Goal: Check status: Check status

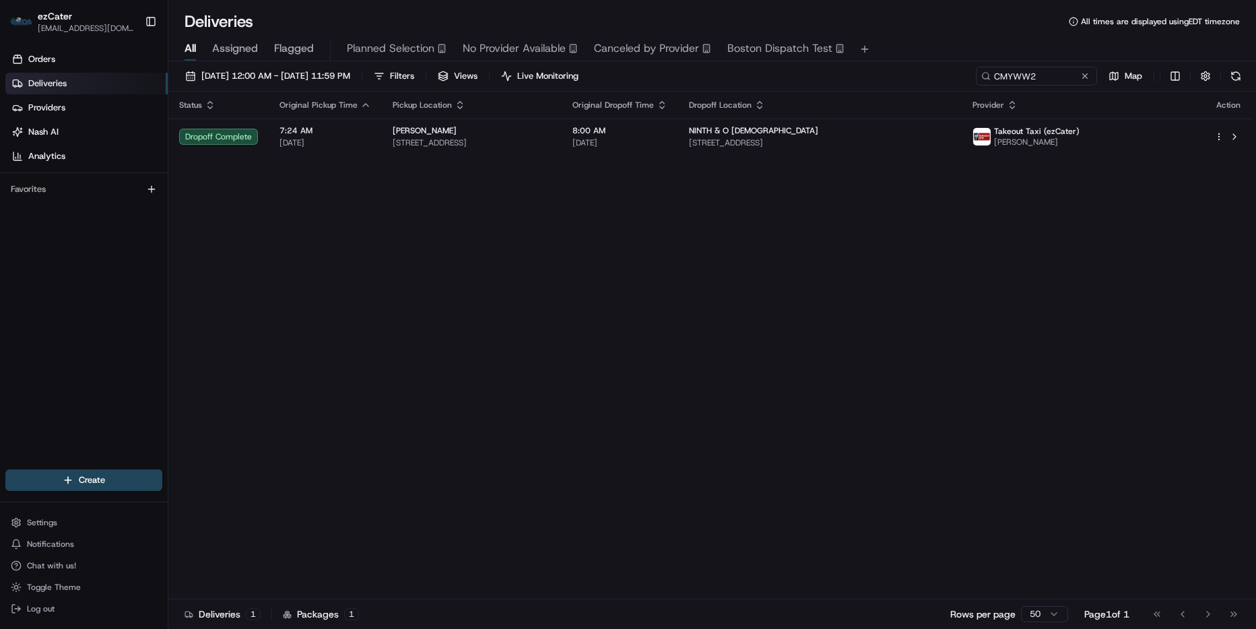
drag, startPoint x: 854, startPoint y: 389, endPoint x: 876, endPoint y: 384, distance: 22.1
click at [857, 395] on div "Status Original Pickup Time Pickup Location Original Dropoff Time Dropoff Locat…" at bounding box center [710, 346] width 1085 height 508
drag, startPoint x: 874, startPoint y: 382, endPoint x: 991, endPoint y: 378, distance: 117.3
click at [876, 383] on div "Status Original Pickup Time Pickup Location Original Dropoff Time Dropoff Locat…" at bounding box center [710, 346] width 1085 height 508
click at [568, 309] on div "Status Original Pickup Time Pickup Location Original Dropoff Time Dropoff Locat…" at bounding box center [710, 346] width 1085 height 508
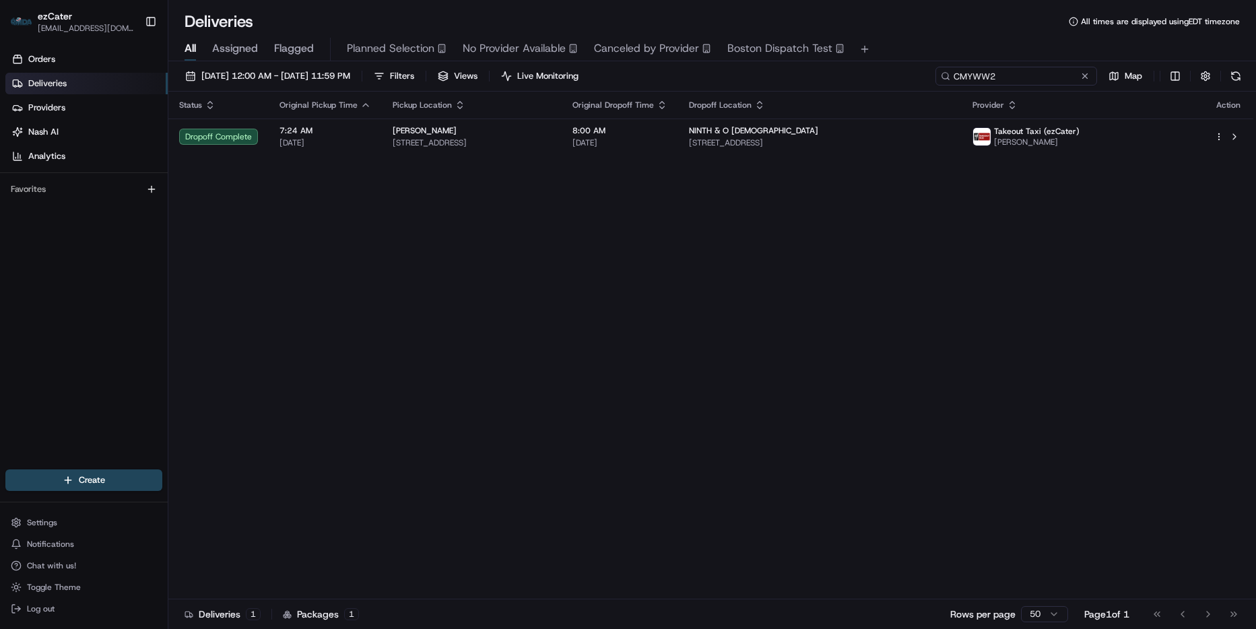
click at [1046, 79] on input "CMYWW2" at bounding box center [1017, 76] width 162 height 19
paste input "4JHHU2"
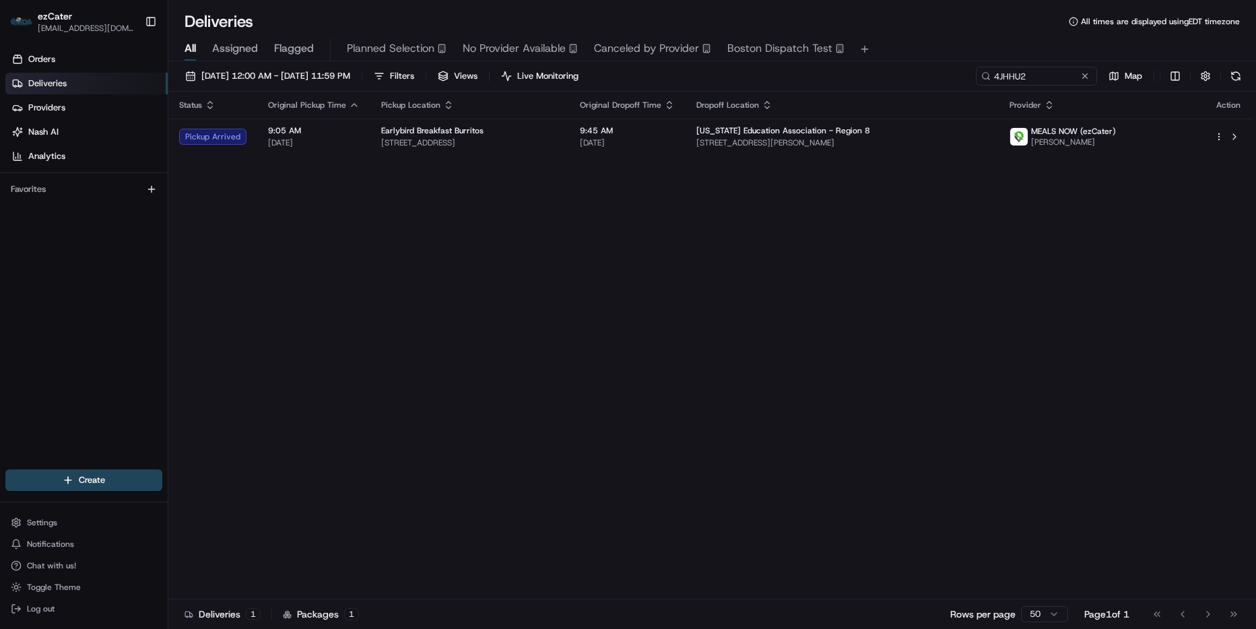
click at [784, 162] on div "Status Original Pickup Time Pickup Location Original Dropoff Time Dropoff Locat…" at bounding box center [710, 346] width 1085 height 508
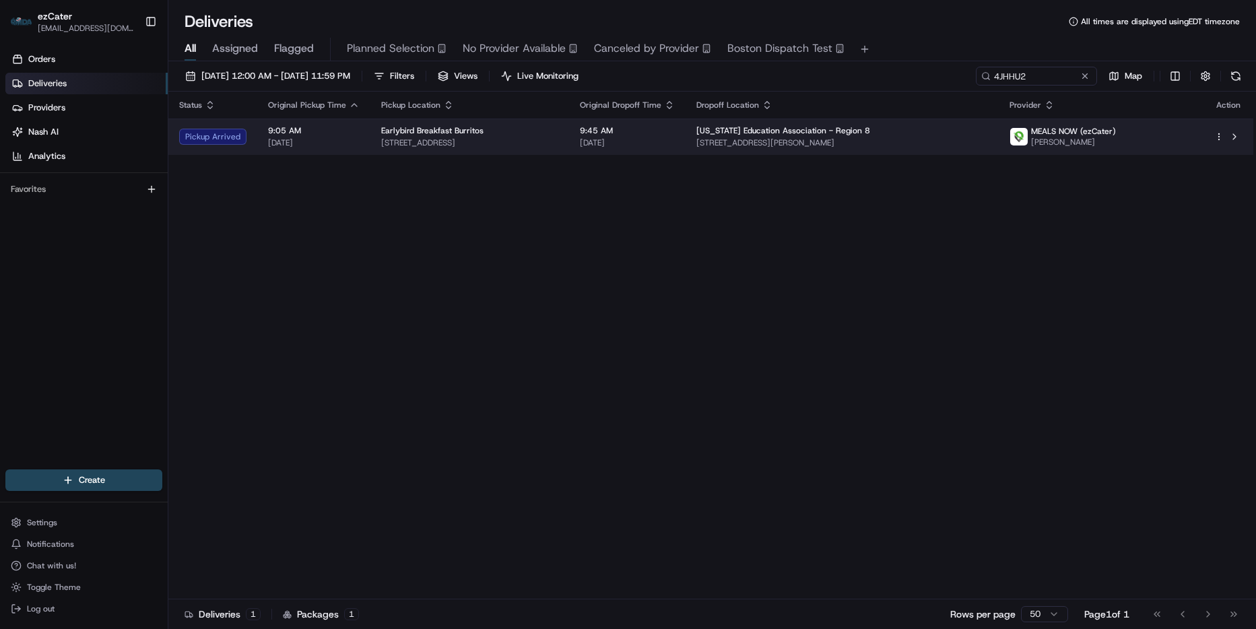
click at [1044, 143] on span "[PERSON_NAME]" at bounding box center [1073, 142] width 85 height 11
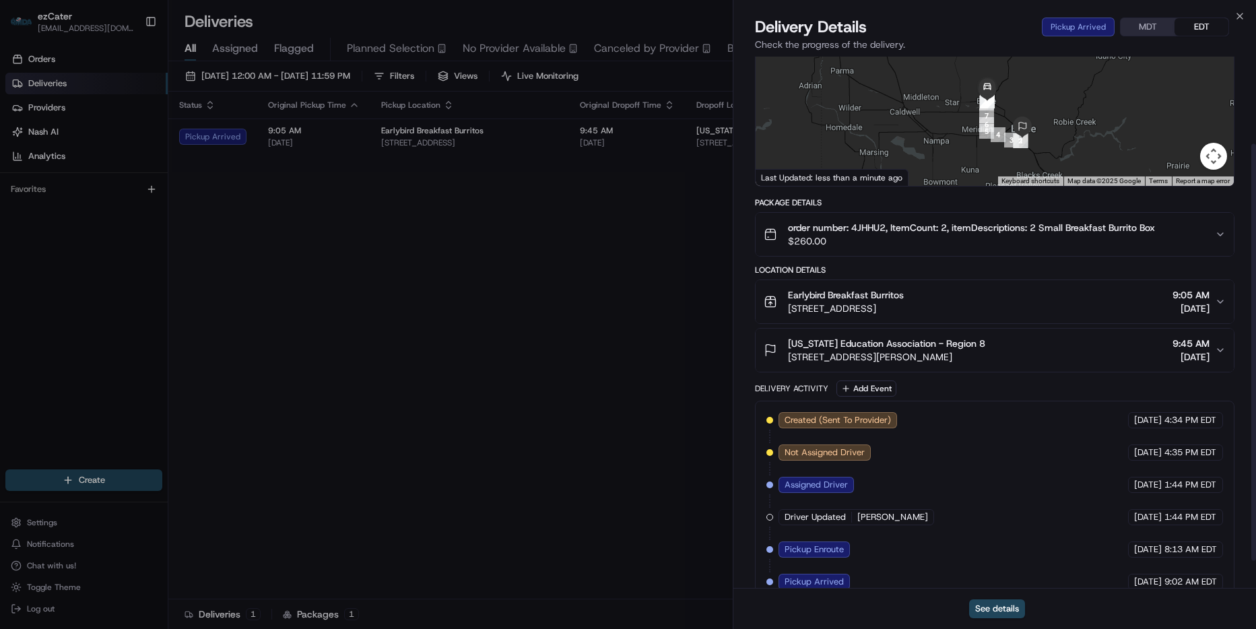
scroll to position [146, 0]
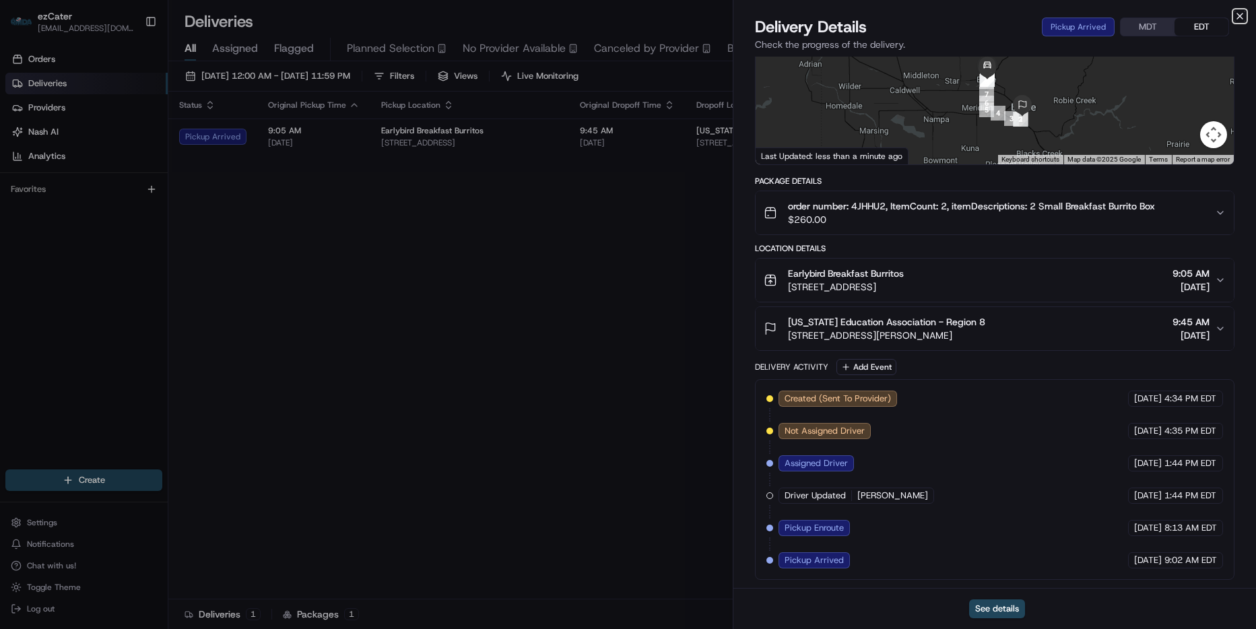
click at [1242, 20] on icon "button" at bounding box center [1240, 16] width 11 height 11
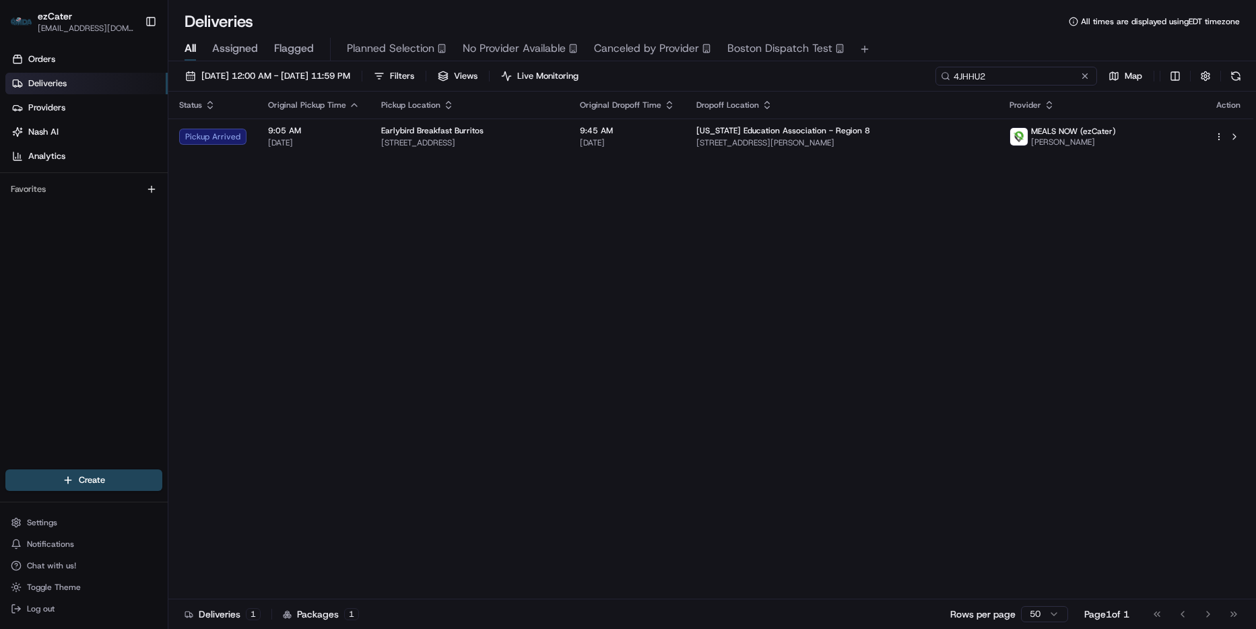
click at [1046, 82] on input "4JHHU2" at bounding box center [1017, 76] width 162 height 19
paste input "JWGWG0"
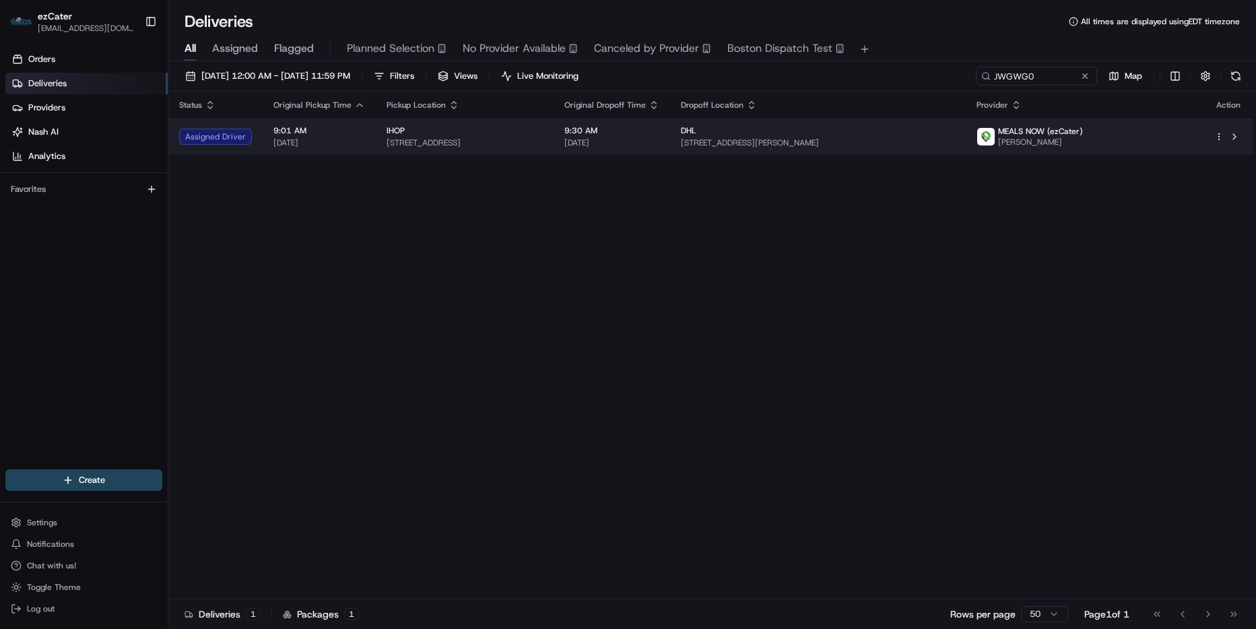
click at [845, 137] on span "[STREET_ADDRESS][PERSON_NAME]" at bounding box center [818, 142] width 275 height 11
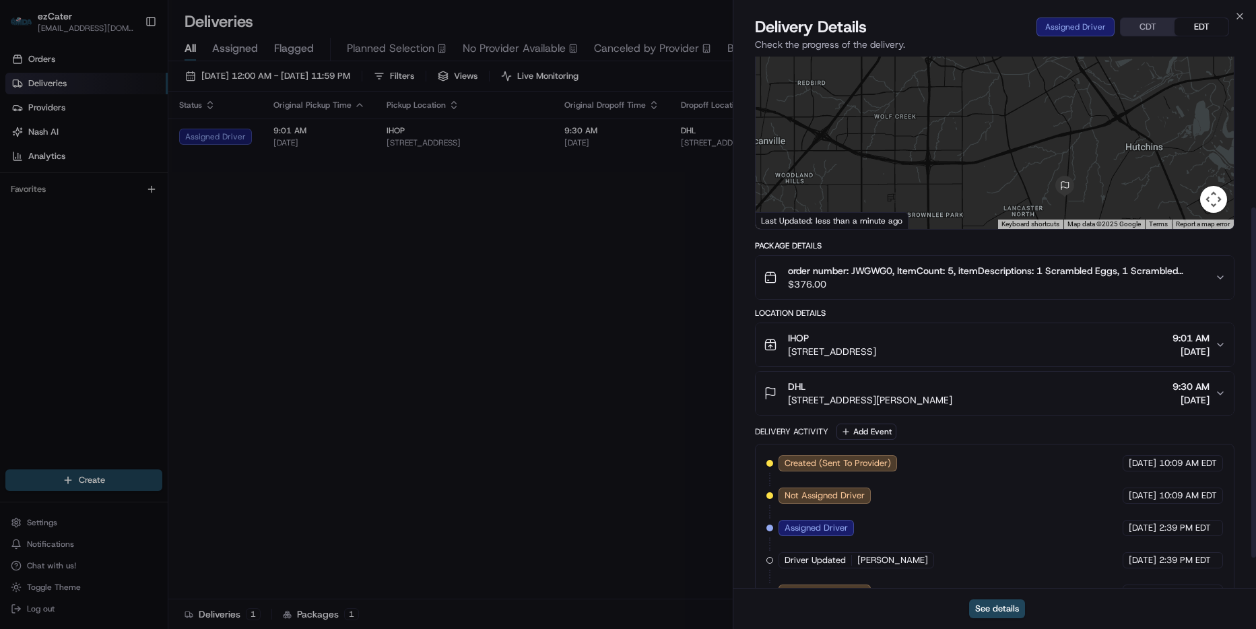
scroll to position [67, 0]
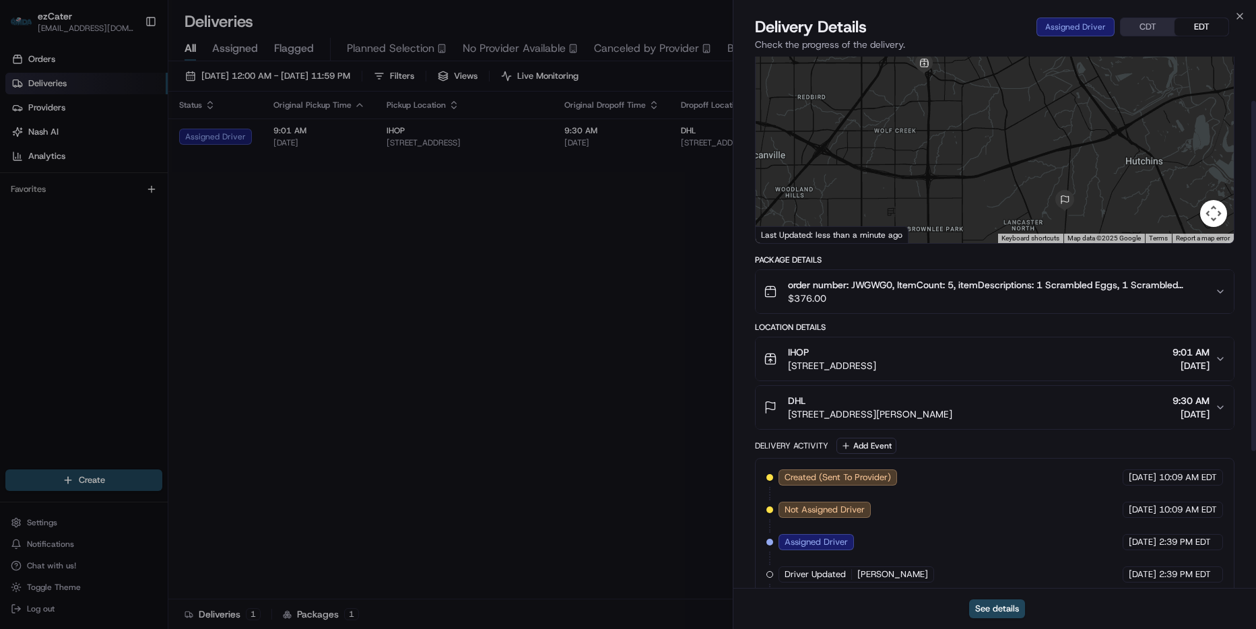
click at [1163, 38] on p "Check the progress of the delivery." at bounding box center [995, 44] width 480 height 13
click at [1157, 28] on button "CDT" at bounding box center [1148, 27] width 54 height 18
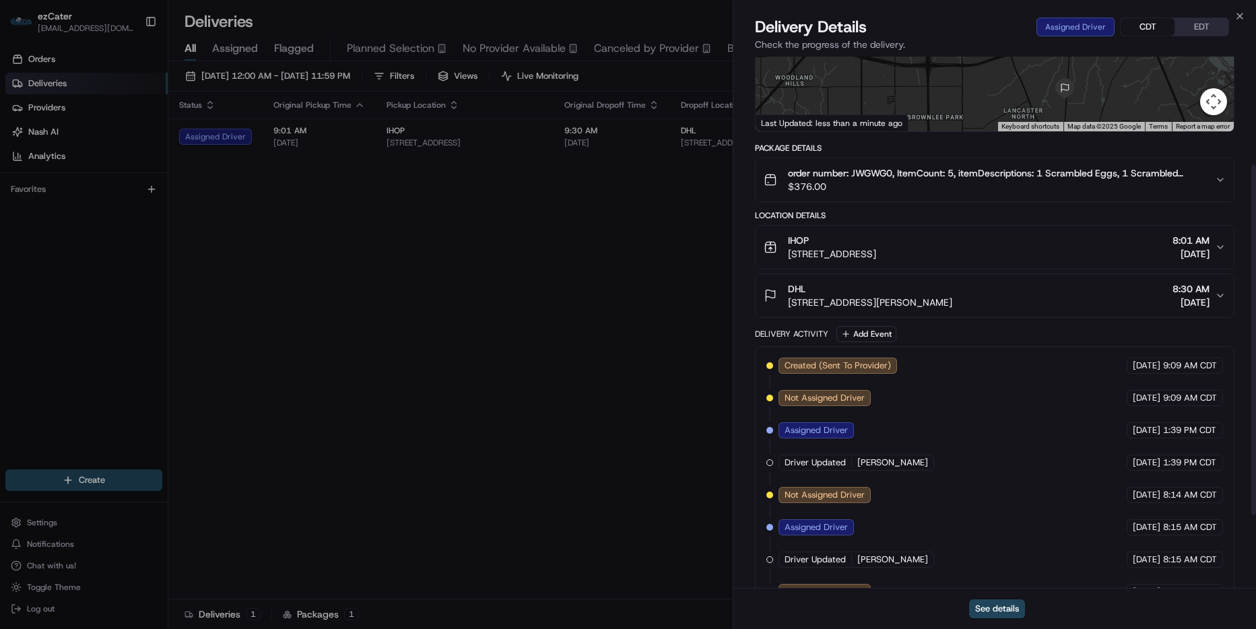
scroll to position [202, 0]
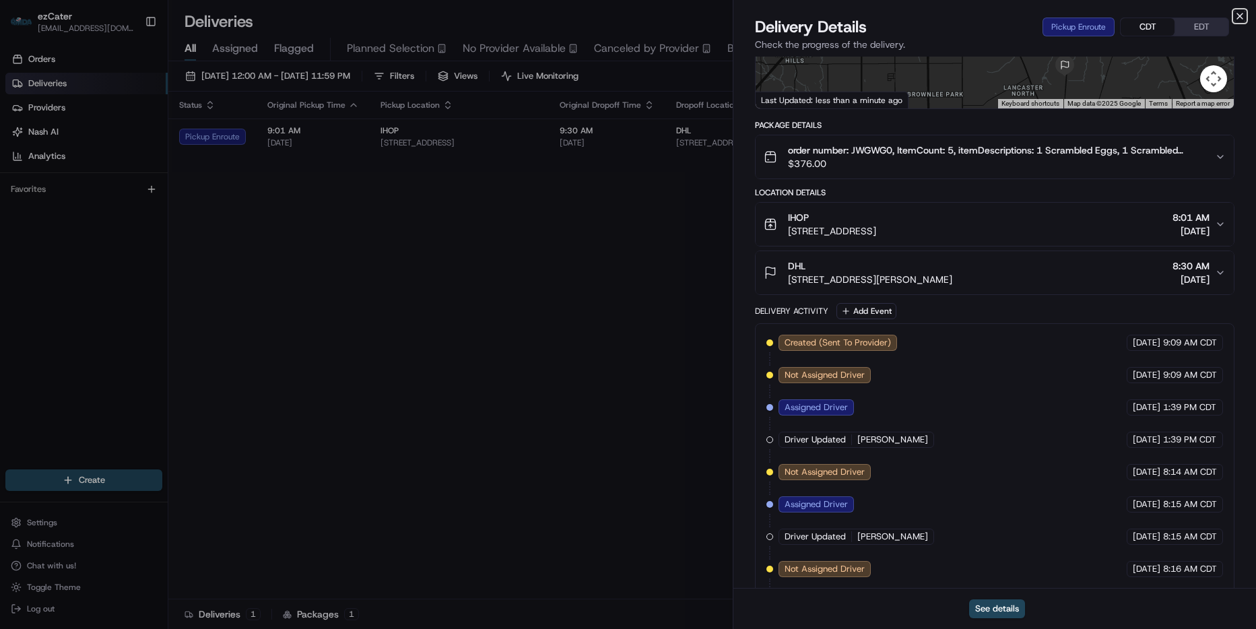
click at [1236, 18] on icon "button" at bounding box center [1240, 16] width 11 height 11
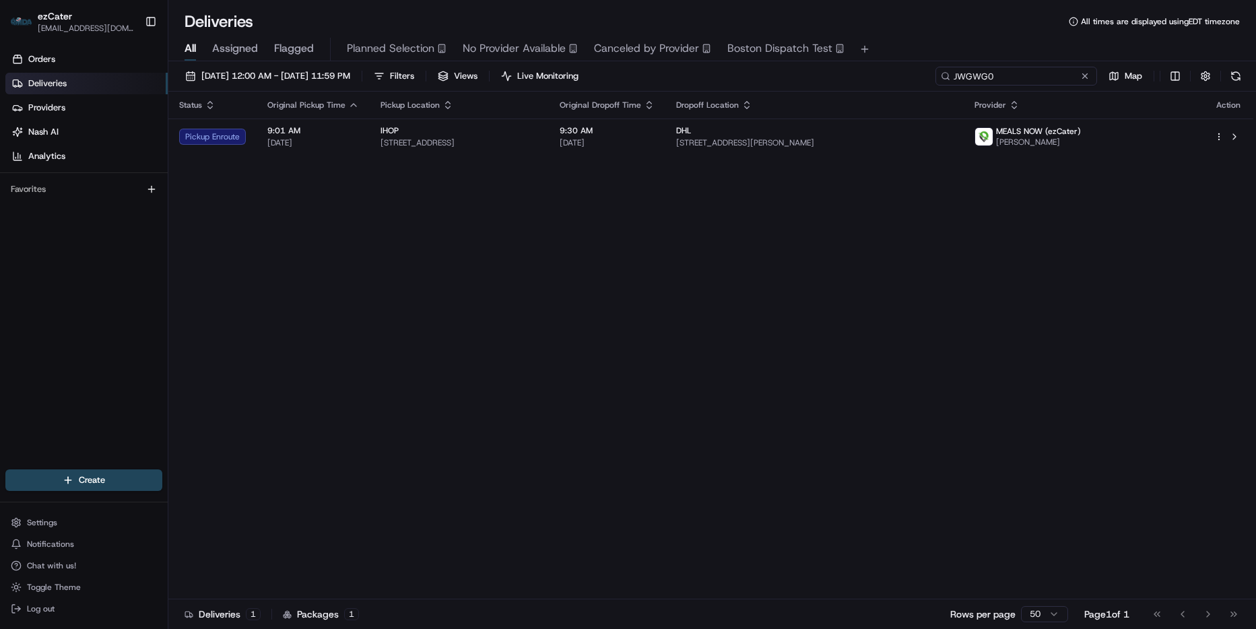
click at [1069, 76] on input "JWGWG0" at bounding box center [1017, 76] width 162 height 19
paste input "4JHHU2"
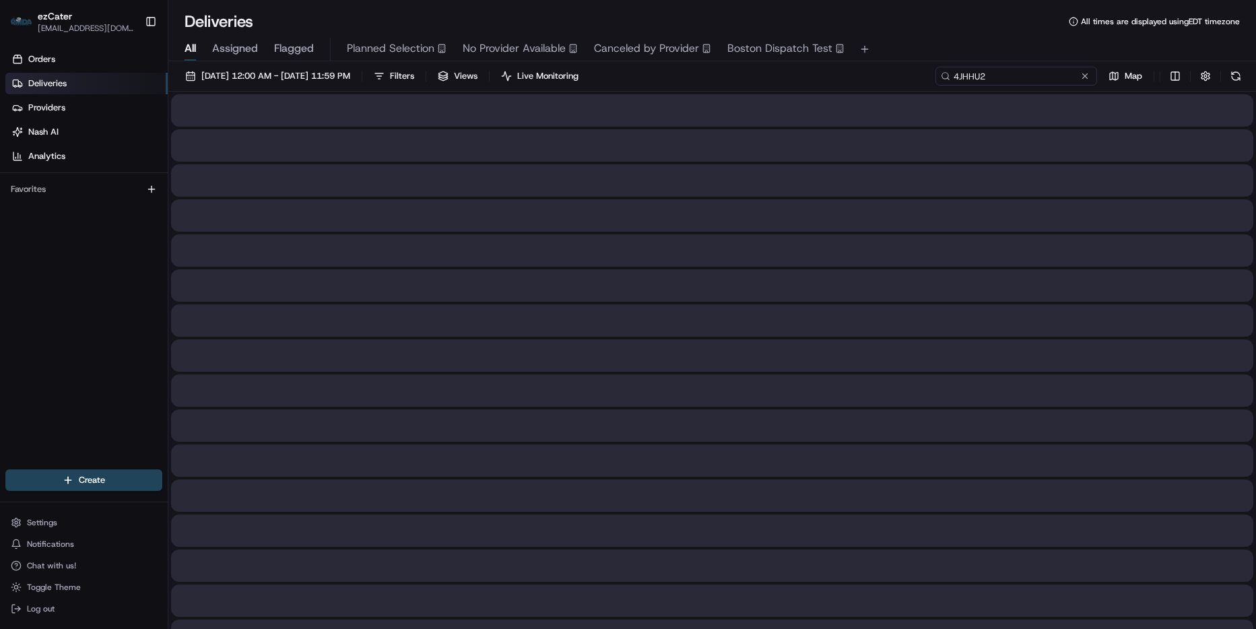
type input "4JHHU2"
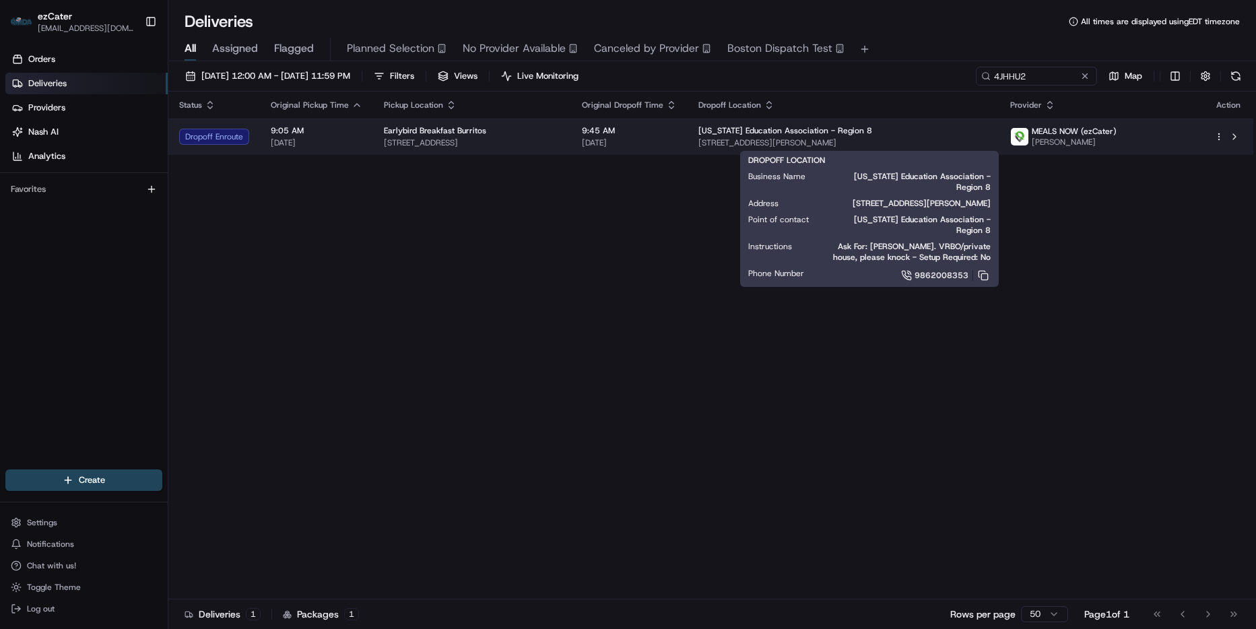
click at [953, 148] on span "[STREET_ADDRESS][PERSON_NAME]" at bounding box center [844, 142] width 290 height 11
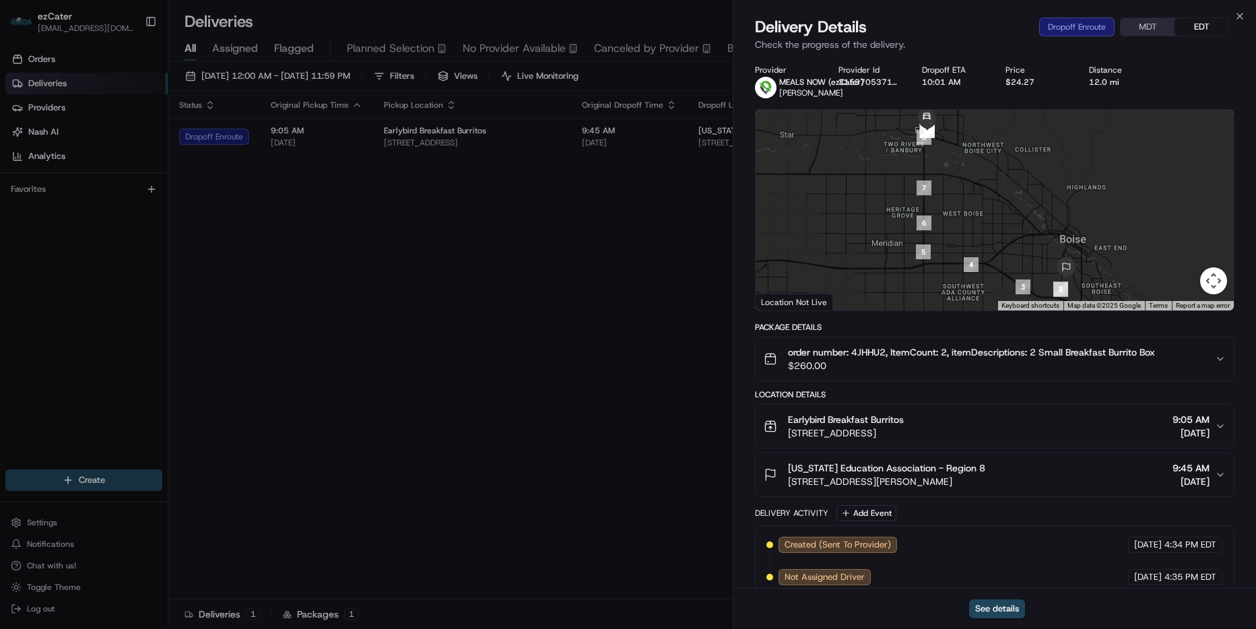
click at [1157, 23] on button "MDT" at bounding box center [1148, 27] width 54 height 18
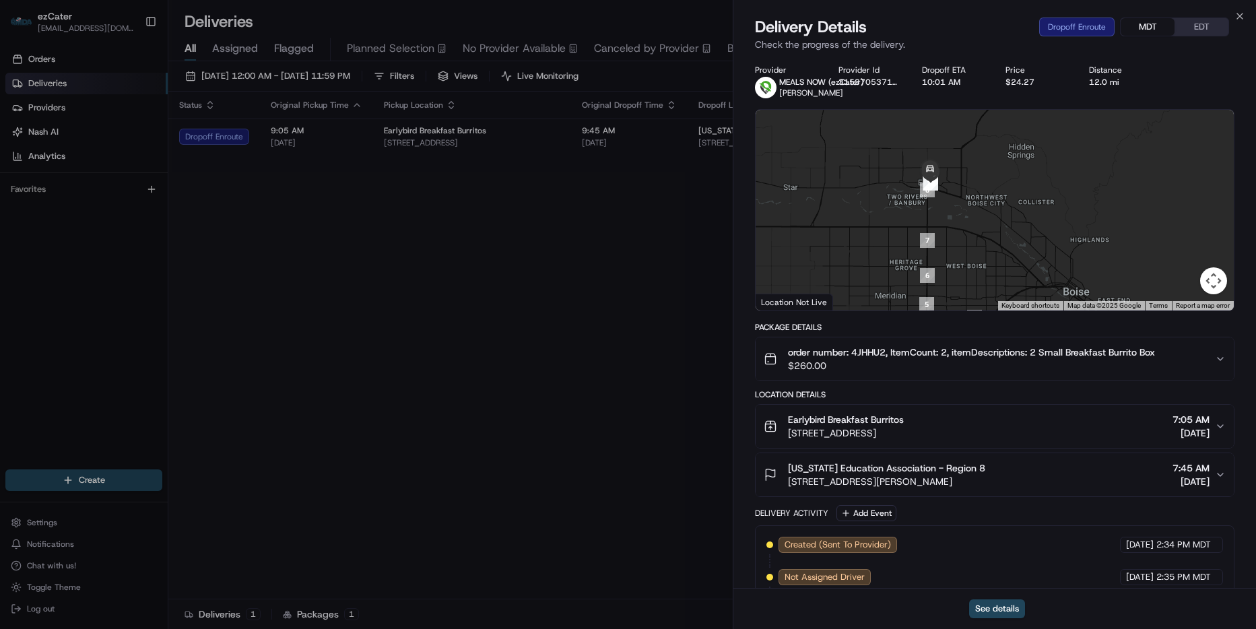
drag, startPoint x: 976, startPoint y: 141, endPoint x: 980, endPoint y: 196, distance: 54.7
click at [980, 196] on div at bounding box center [995, 210] width 478 height 201
drag, startPoint x: 901, startPoint y: 170, endPoint x: 1004, endPoint y: 294, distance: 161.3
click at [1011, 308] on div "1 2 3 4 5 6 7 8 9 10 11 12 13 Keyboard shortcuts Map Data Map data ©2025 Google…" at bounding box center [995, 210] width 478 height 201
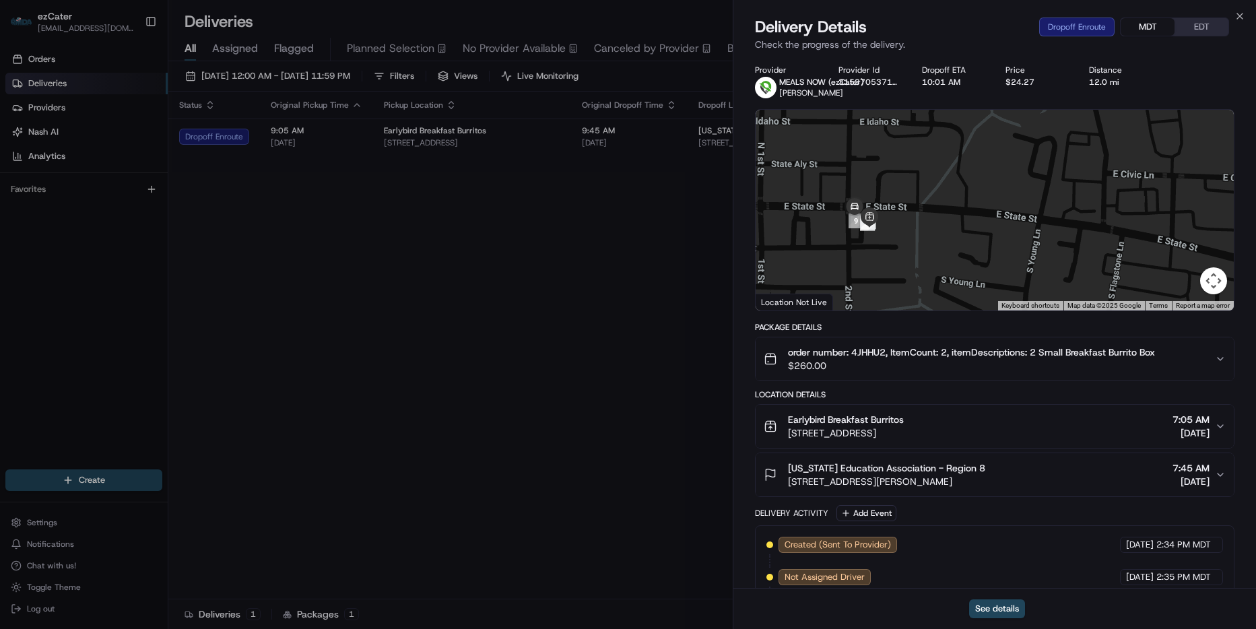
drag, startPoint x: 837, startPoint y: 243, endPoint x: 907, endPoint y: 257, distance: 71.6
click at [907, 257] on div at bounding box center [995, 210] width 478 height 201
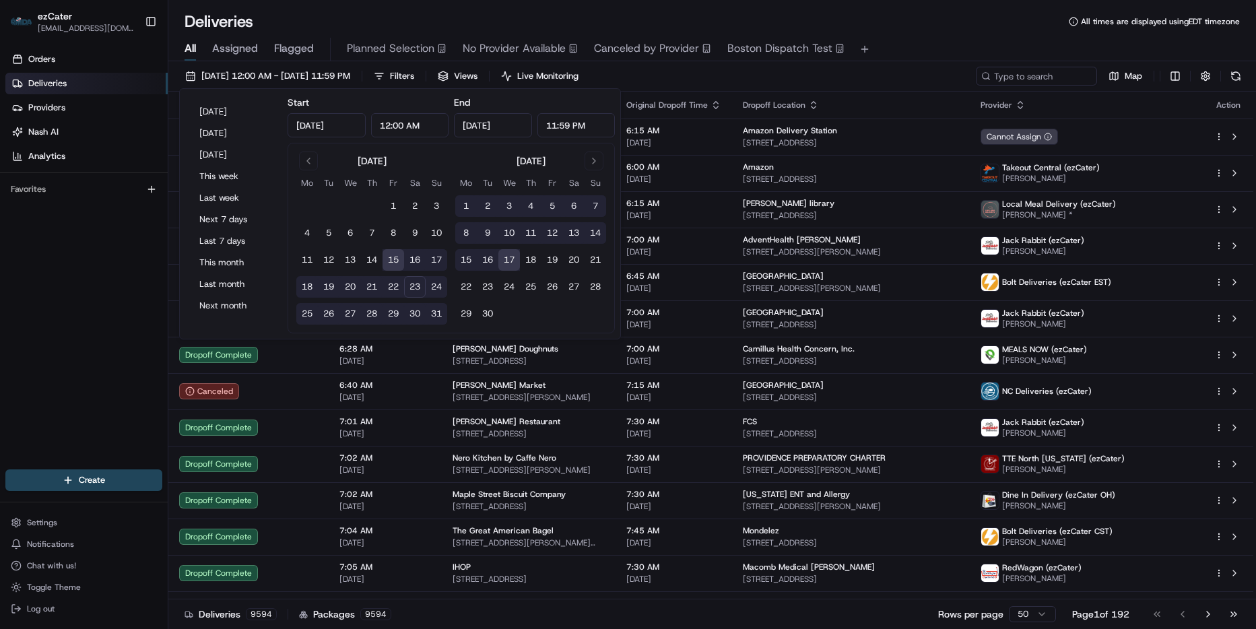
click at [848, 85] on div "08/15/2025 12:00 AM - 09/17/2025 11:59 PM Filters Views Live Monitoring Map" at bounding box center [712, 79] width 1088 height 25
